Goal: Information Seeking & Learning: Learn about a topic

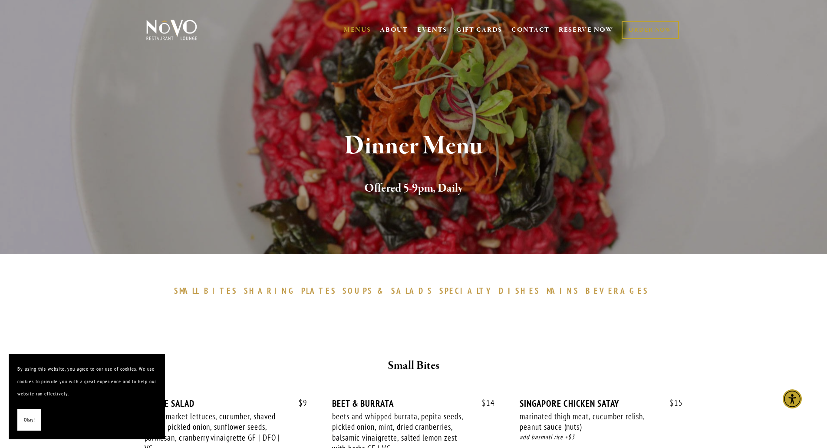
click at [28, 425] on span "Okay!" at bounding box center [29, 419] width 11 height 13
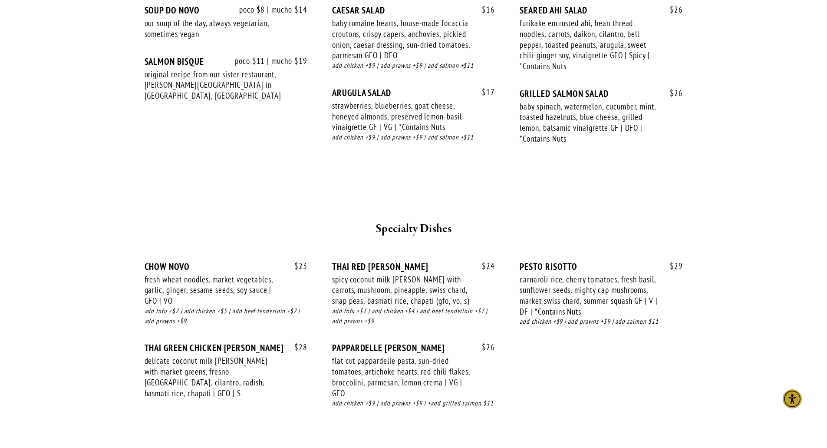
scroll to position [998, 0]
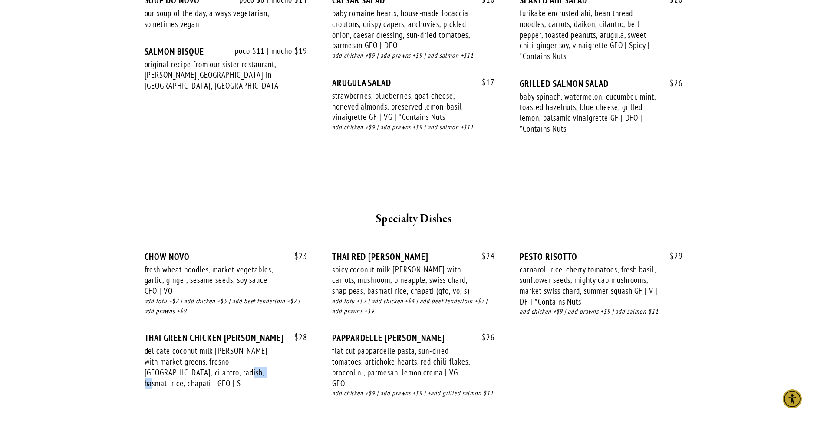
drag, startPoint x: 188, startPoint y: 372, endPoint x: 210, endPoint y: 372, distance: 22.6
click at [210, 372] on div "delicate coconut milk curry with market greens, fresno chiles, cilantro, radish…" at bounding box center [214, 366] width 138 height 43
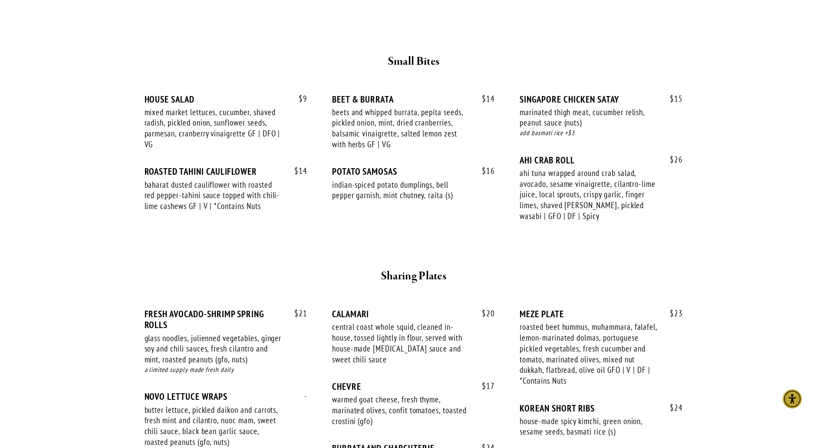
scroll to position [43, 0]
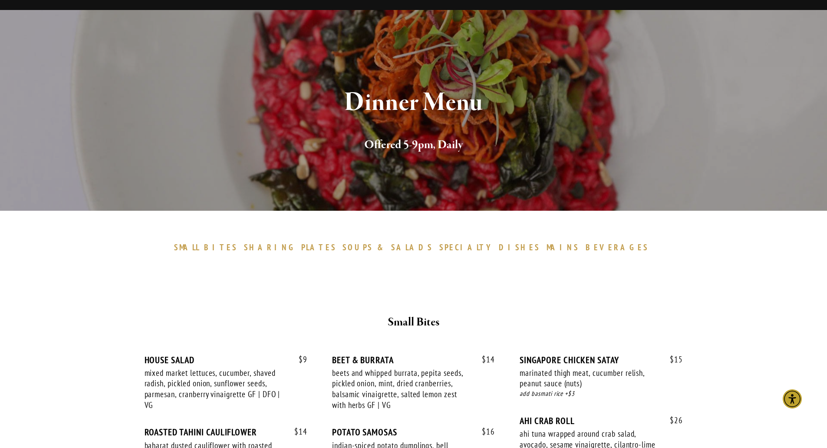
click at [586, 247] on span "BEVERAGES" at bounding box center [617, 247] width 63 height 10
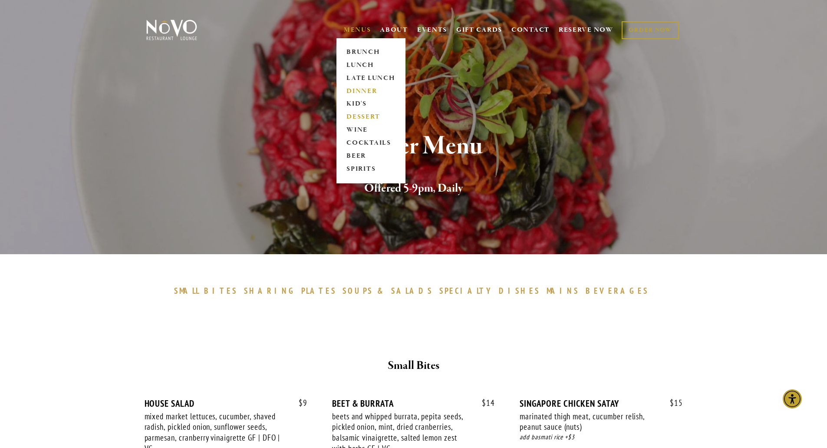
click at [350, 114] on link "DESSERT" at bounding box center [371, 117] width 54 height 13
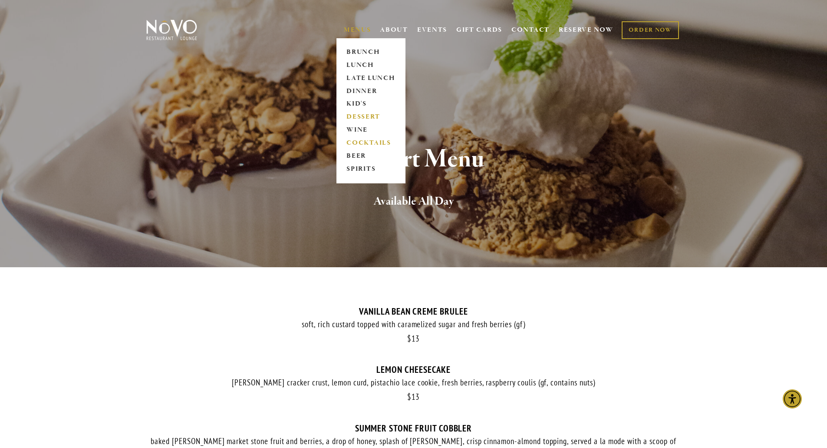
click at [366, 143] on link "COCKTAILS" at bounding box center [371, 143] width 54 height 13
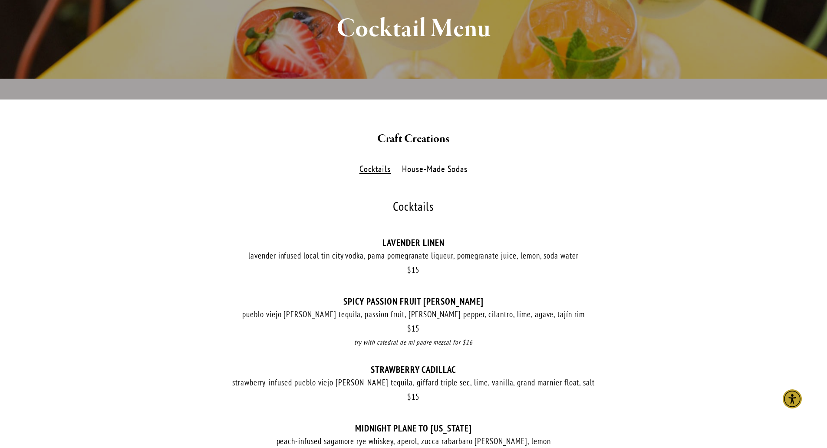
scroll to position [174, 0]
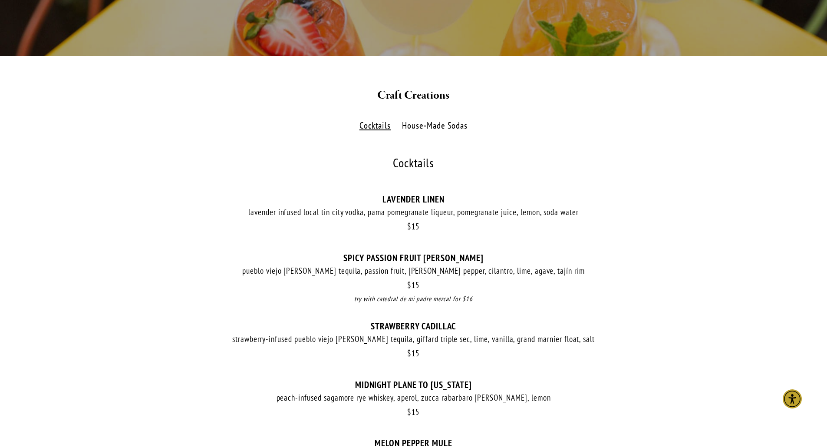
click at [418, 124] on label "House-Made Sodas" at bounding box center [435, 125] width 75 height 13
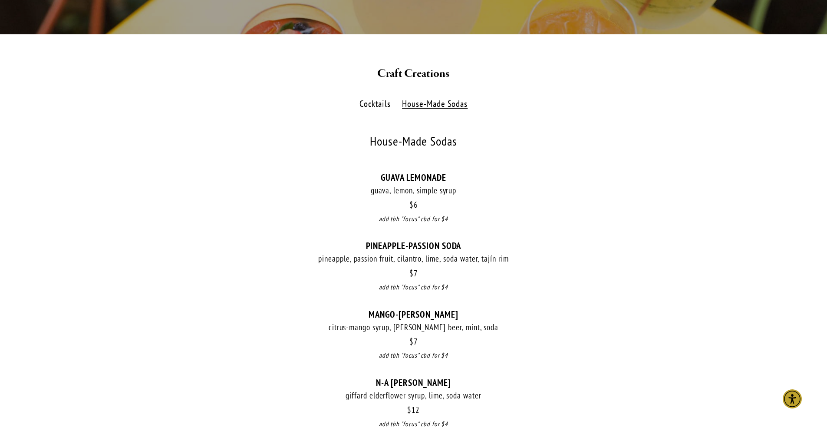
scroll to position [87, 0]
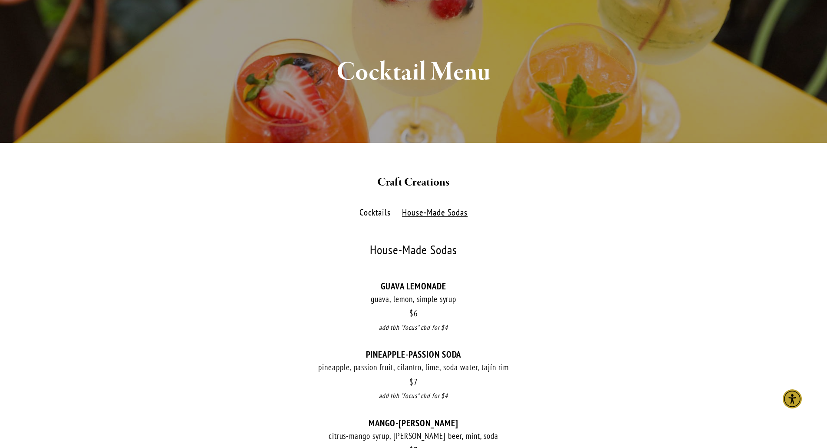
click at [376, 207] on label "Cocktails" at bounding box center [375, 212] width 40 height 13
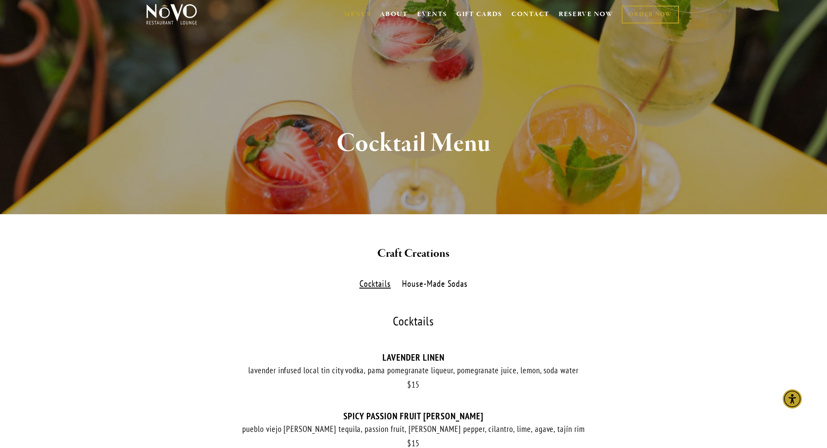
scroll to position [0, 0]
